Goal: Task Accomplishment & Management: Manage account settings

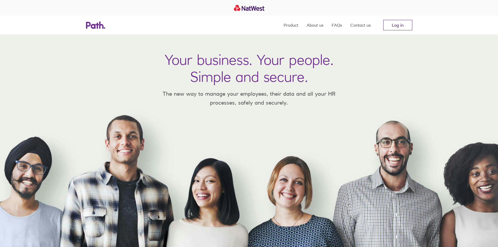
click at [405, 24] on link "Log in" at bounding box center [397, 25] width 29 height 10
click at [400, 25] on link "Log in" at bounding box center [397, 25] width 29 height 10
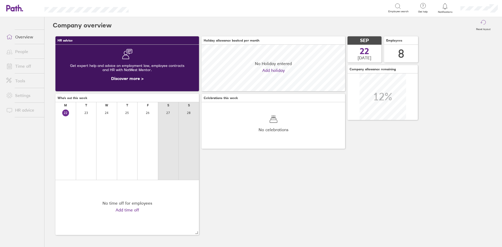
scroll to position [47, 47]
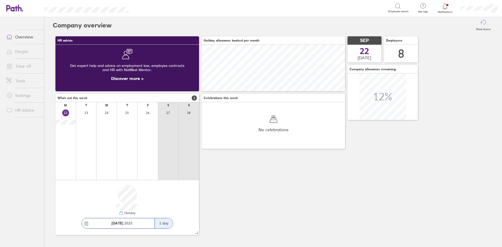
click at [25, 65] on link "Time off" at bounding box center [23, 66] width 42 height 10
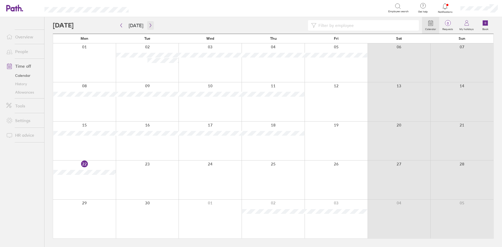
click at [148, 26] on icon "button" at bounding box center [150, 25] width 4 height 4
click at [149, 26] on icon "button" at bounding box center [150, 25] width 4 height 4
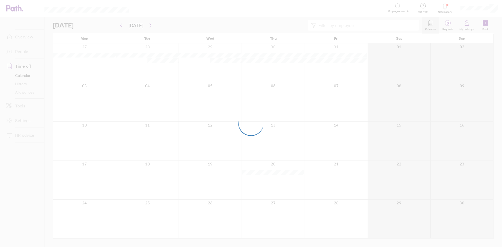
click at [149, 26] on div at bounding box center [251, 123] width 502 height 247
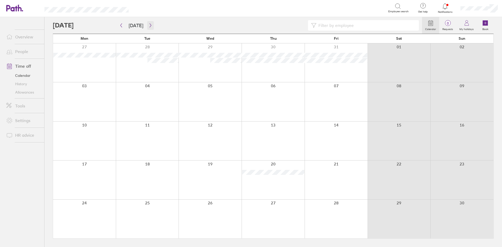
click at [149, 25] on icon "button" at bounding box center [150, 25] width 4 height 4
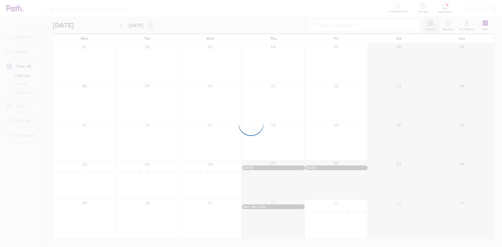
click at [149, 25] on div at bounding box center [251, 123] width 502 height 247
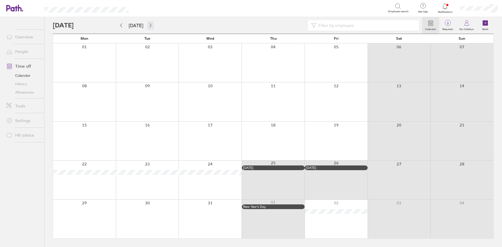
click at [149, 25] on icon "button" at bounding box center [150, 25] width 4 height 4
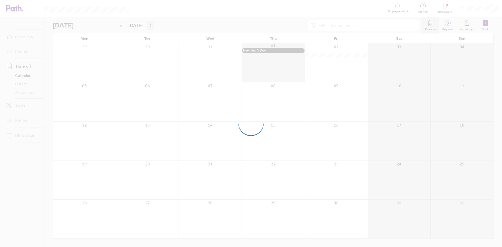
click at [149, 25] on div at bounding box center [251, 123] width 502 height 247
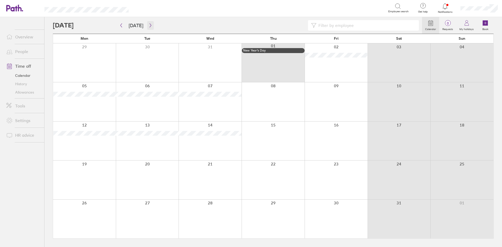
click at [149, 25] on icon "button" at bounding box center [150, 25] width 4 height 4
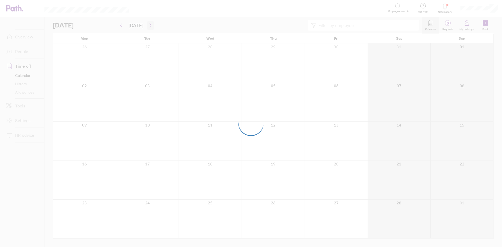
click at [149, 25] on div at bounding box center [251, 123] width 502 height 247
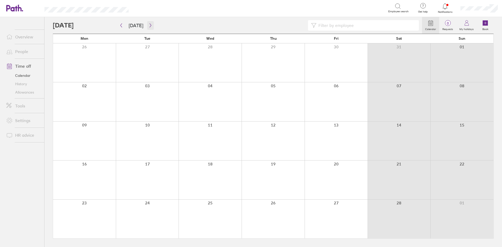
click at [149, 25] on icon "button" at bounding box center [150, 25] width 4 height 4
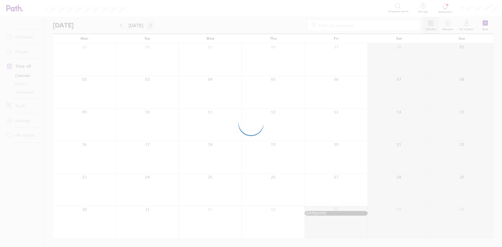
click at [149, 25] on div at bounding box center [251, 123] width 502 height 247
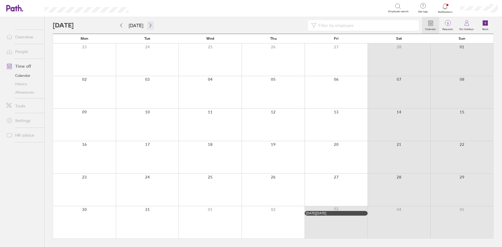
click at [149, 25] on icon "button" at bounding box center [150, 25] width 4 height 4
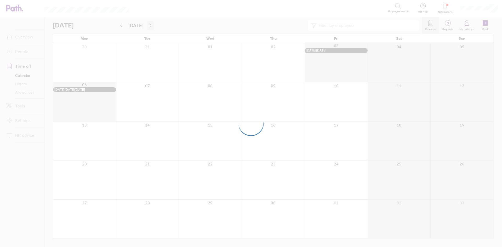
click at [149, 25] on div at bounding box center [251, 123] width 502 height 247
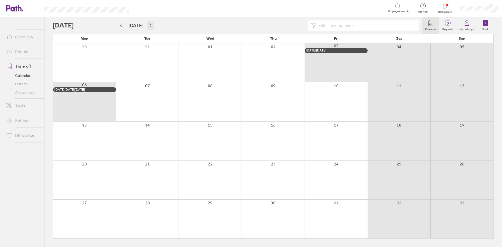
click at [149, 25] on icon "button" at bounding box center [150, 25] width 4 height 4
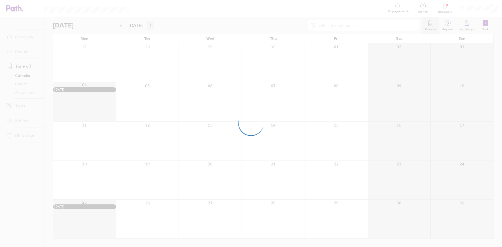
click at [149, 25] on div at bounding box center [251, 123] width 502 height 247
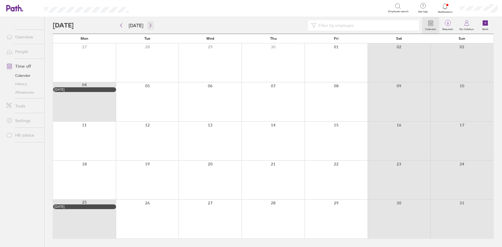
click at [149, 25] on icon "button" at bounding box center [150, 25] width 4 height 4
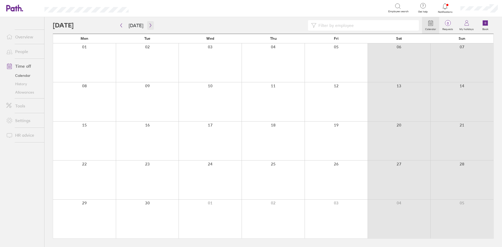
click at [149, 25] on icon "button" at bounding box center [150, 25] width 4 height 4
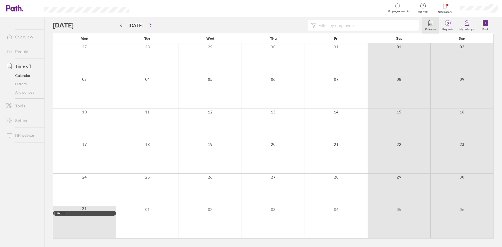
click at [81, 188] on div at bounding box center [84, 190] width 63 height 32
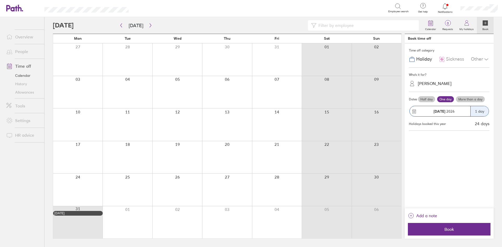
click at [474, 98] on label "More than a day" at bounding box center [470, 99] width 29 height 6
click at [0, 0] on input "More than a day" at bounding box center [0, 0] width 0 height 0
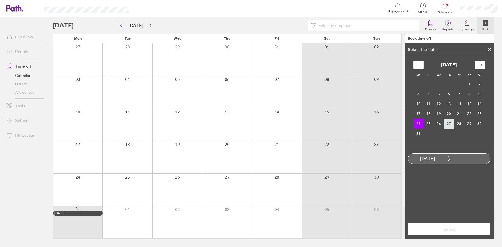
click at [449, 124] on td "27" at bounding box center [449, 124] width 10 height 10
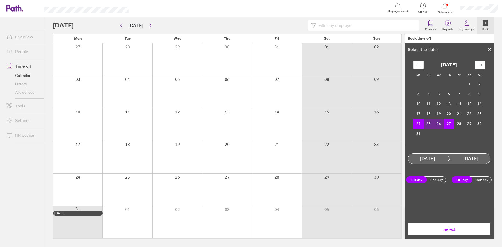
click at [451, 229] on span "Select" at bounding box center [448, 229] width 75 height 5
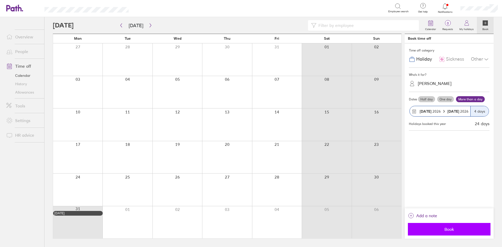
click at [448, 229] on span "Book" at bounding box center [448, 229] width 75 height 5
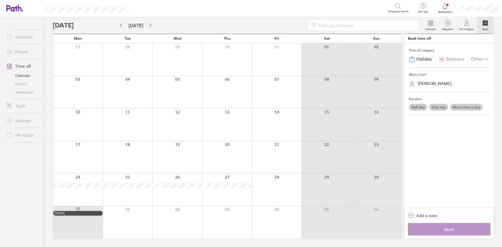
click at [132, 223] on div at bounding box center [127, 222] width 50 height 32
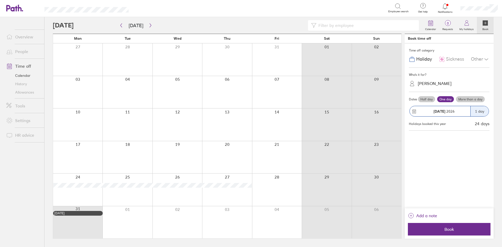
click at [473, 98] on label "More than a day" at bounding box center [470, 99] width 29 height 6
click at [0, 0] on input "More than a day" at bounding box center [0, 0] width 0 height 0
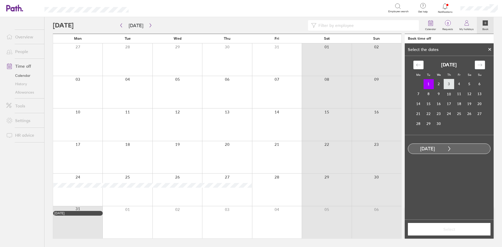
click at [448, 85] on td "3" at bounding box center [449, 84] width 10 height 10
click at [452, 232] on span "Select" at bounding box center [448, 229] width 75 height 5
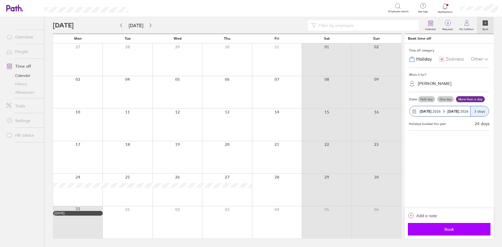
click at [453, 229] on span "Book" at bounding box center [448, 229] width 75 height 5
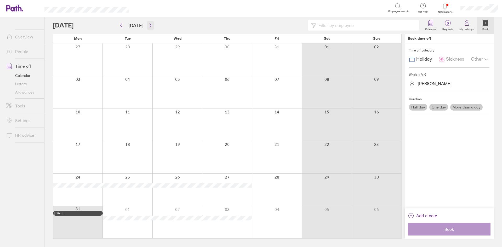
click at [150, 25] on icon "button" at bounding box center [151, 26] width 2 height 4
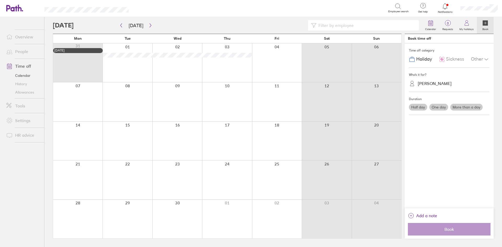
click at [73, 104] on div at bounding box center [77, 101] width 49 height 39
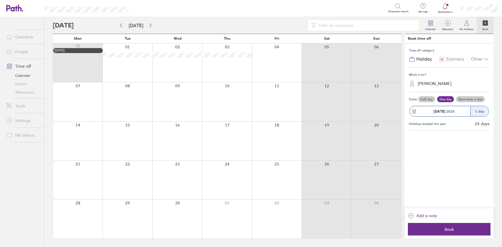
click at [83, 95] on div at bounding box center [77, 101] width 49 height 39
click at [476, 98] on label "More than a day" at bounding box center [470, 99] width 29 height 6
click at [0, 0] on input "More than a day" at bounding box center [0, 0] width 0 height 0
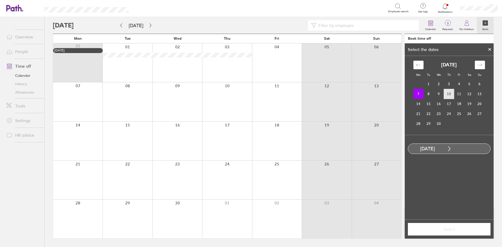
click at [450, 94] on td "10" at bounding box center [449, 94] width 10 height 10
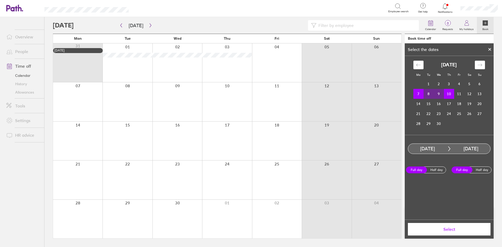
click at [451, 229] on span "Select" at bounding box center [448, 229] width 75 height 5
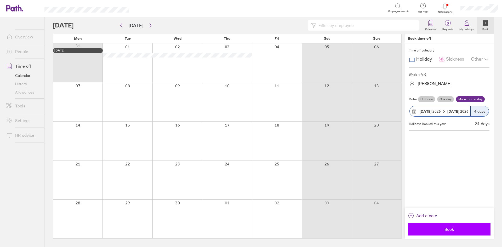
click at [467, 229] on span "Book" at bounding box center [448, 229] width 75 height 5
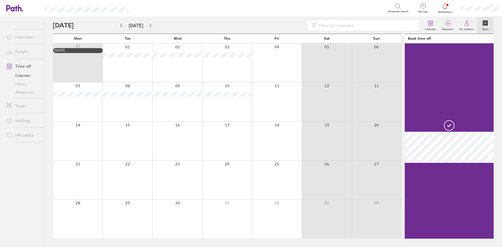
click at [80, 145] on div at bounding box center [77, 141] width 49 height 39
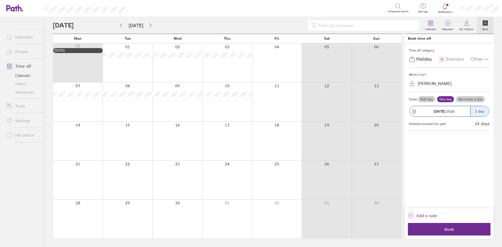
click at [472, 99] on label "More than a day" at bounding box center [470, 99] width 29 height 6
click at [0, 0] on input "More than a day" at bounding box center [0, 0] width 0 height 0
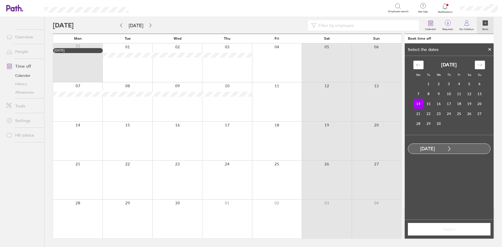
click at [419, 102] on td "14" at bounding box center [418, 104] width 10 height 10
click at [450, 104] on td "17" at bounding box center [449, 104] width 10 height 10
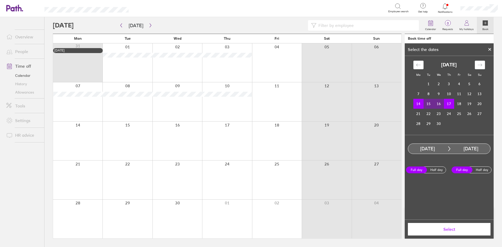
click at [447, 231] on span "Select" at bounding box center [448, 229] width 75 height 5
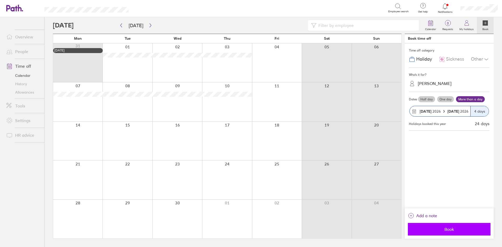
click at [452, 226] on button "Book" at bounding box center [449, 229] width 83 height 13
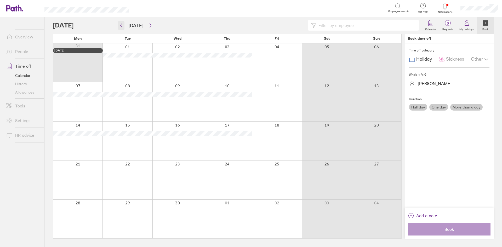
click at [122, 23] on button "button" at bounding box center [121, 25] width 7 height 9
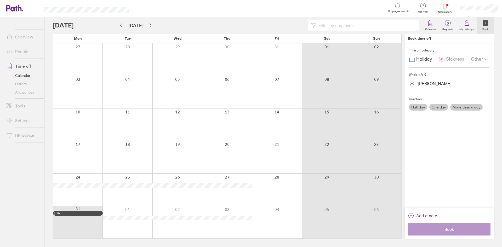
click at [25, 66] on link "Time off" at bounding box center [23, 66] width 42 height 10
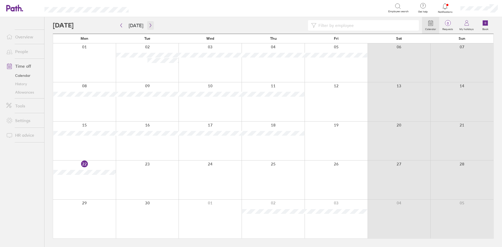
click at [148, 25] on icon "button" at bounding box center [150, 25] width 4 height 4
click at [79, 137] on div at bounding box center [84, 141] width 63 height 39
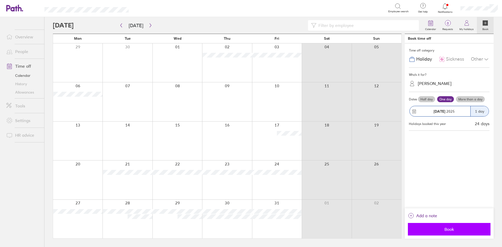
click at [459, 228] on span "Book" at bounding box center [448, 229] width 75 height 5
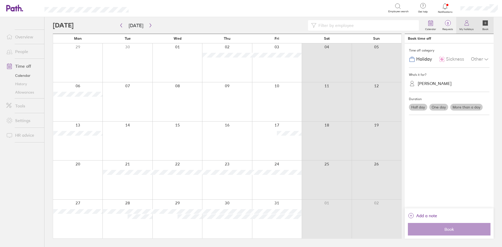
click at [465, 24] on icon at bounding box center [466, 24] width 4 height 3
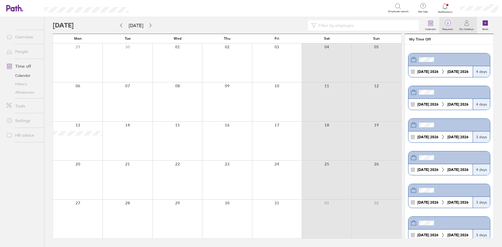
click at [448, 25] on span "0" at bounding box center [447, 23] width 17 height 4
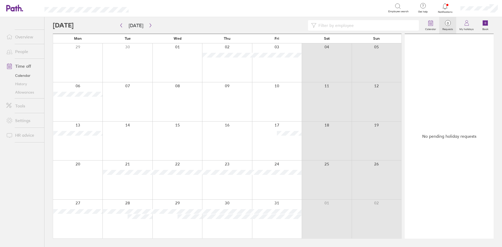
click at [21, 37] on link "Overview" at bounding box center [23, 37] width 42 height 10
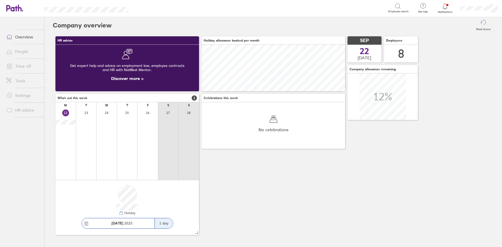
scroll to position [47, 143]
click at [25, 54] on link "People" at bounding box center [23, 51] width 42 height 10
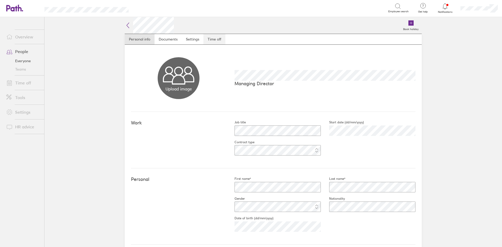
click at [210, 40] on link "Time off" at bounding box center [214, 39] width 22 height 10
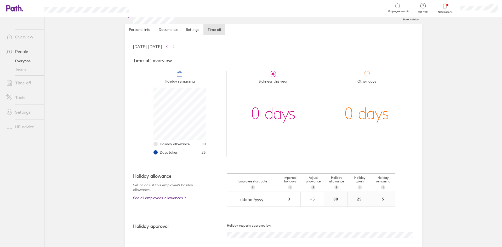
scroll to position [18, 0]
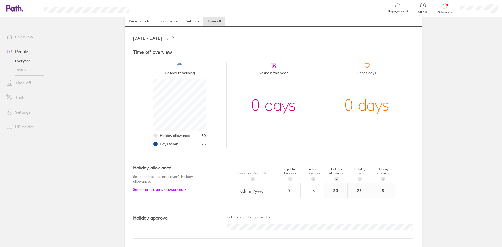
click at [158, 189] on link "See all employees' allowances" at bounding box center [169, 189] width 73 height 4
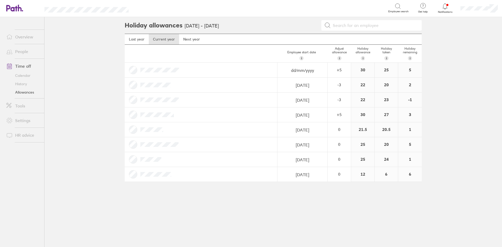
click at [24, 67] on link "Time off" at bounding box center [23, 66] width 42 height 10
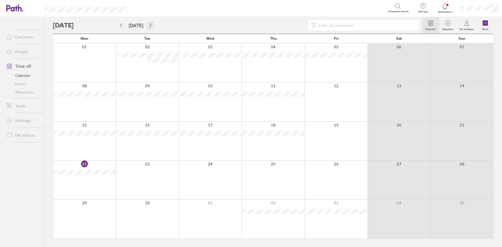
click at [150, 25] on icon "button" at bounding box center [151, 26] width 2 height 4
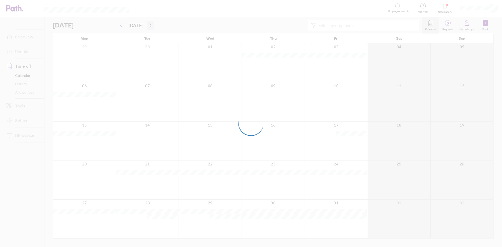
click at [148, 26] on icon "button" at bounding box center [150, 25] width 4 height 4
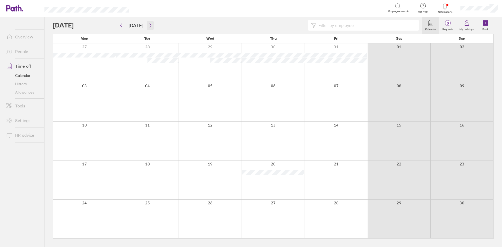
click at [148, 26] on icon "button" at bounding box center [150, 25] width 4 height 4
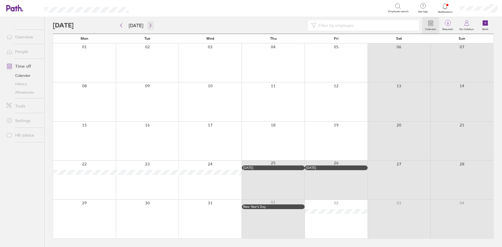
click at [149, 24] on icon "button" at bounding box center [150, 25] width 4 height 4
